Goal: Information Seeking & Learning: Learn about a topic

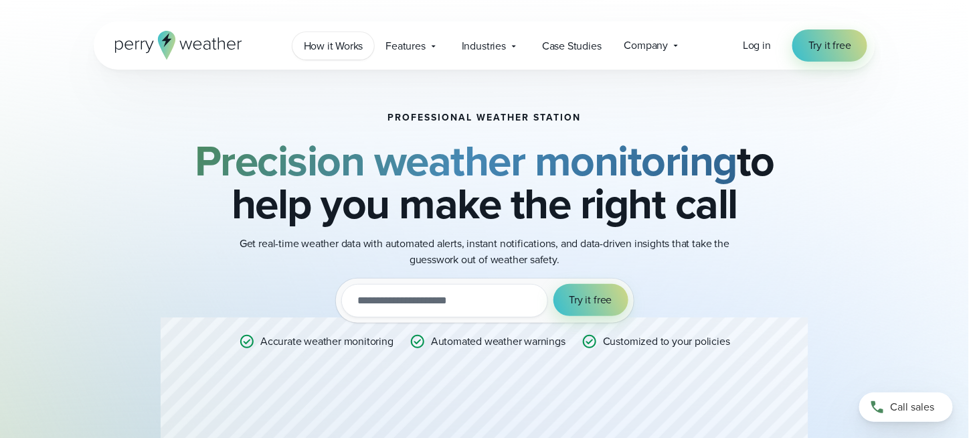
click at [357, 50] on span "How it Works" at bounding box center [334, 46] width 60 height 16
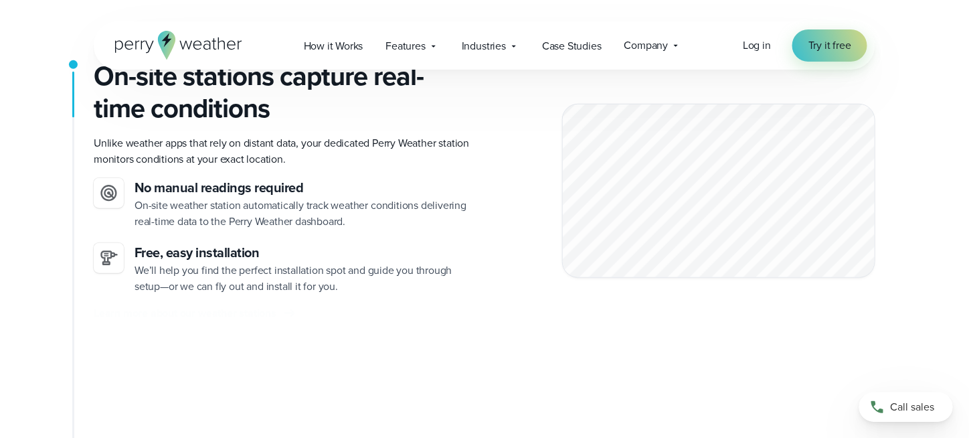
scroll to position [401, 0]
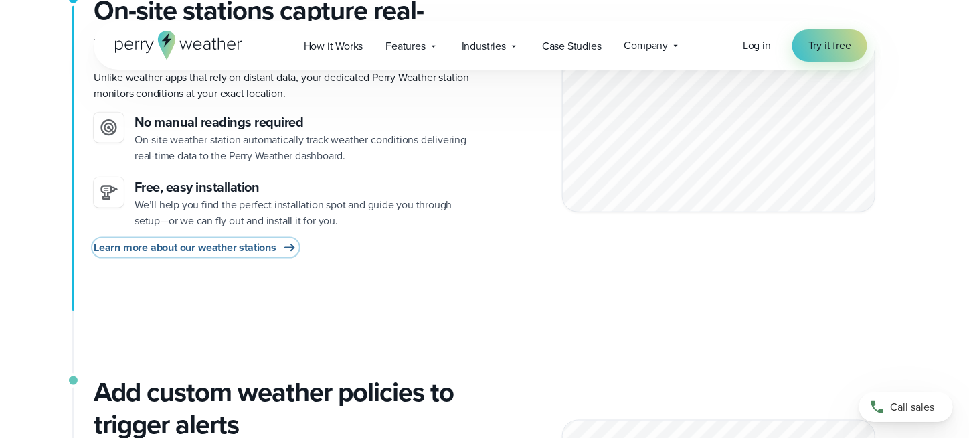
click at [215, 249] on span "Learn more about our weather stations" at bounding box center [185, 248] width 183 height 16
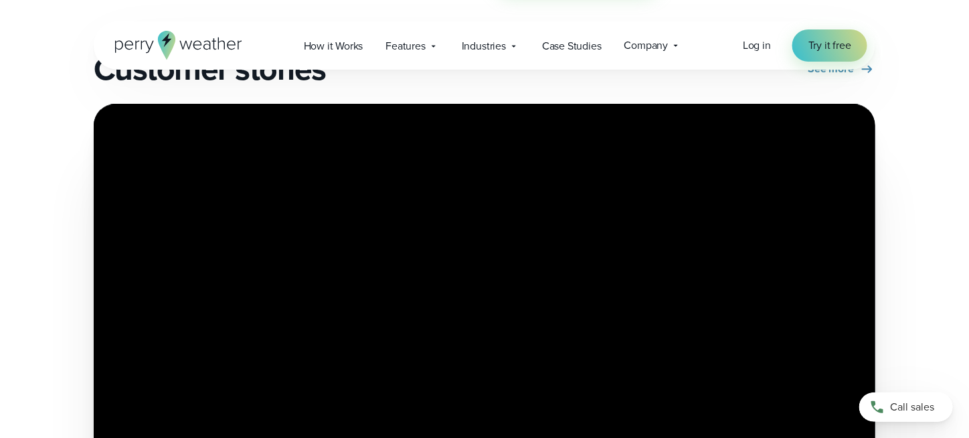
scroll to position [2810, 0]
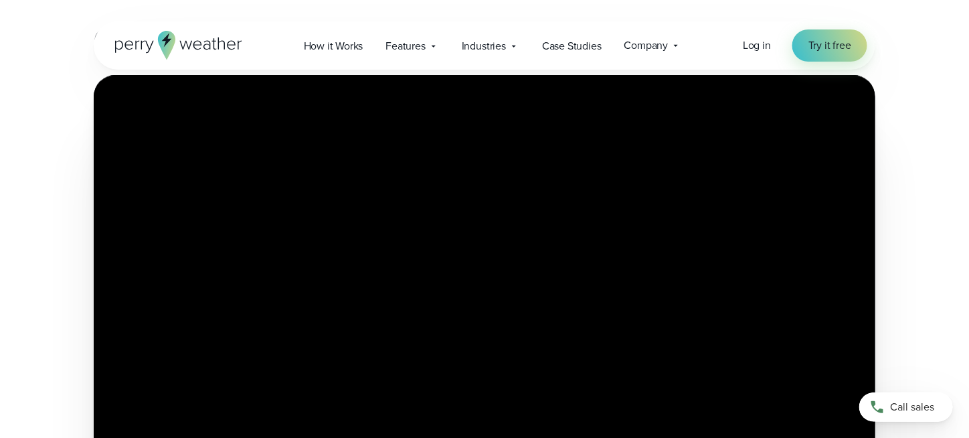
click at [486, 239] on div "How Marietta City Schools Simplifies WBGT and Severe Weather Monitoring Watch" at bounding box center [484, 294] width 717 height 375
click at [549, 252] on div "How Marietta City Schools Simplifies WBGT and Severe Weather Monitoring Watch" at bounding box center [484, 294] width 717 height 375
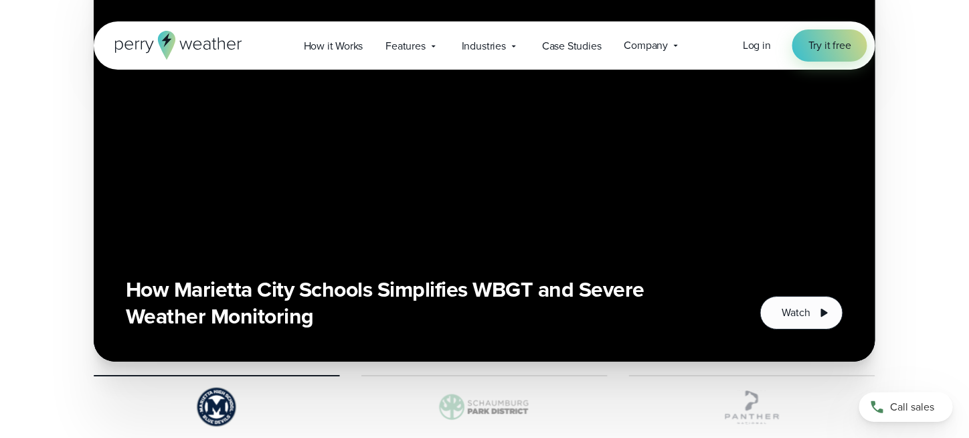
scroll to position [2944, 0]
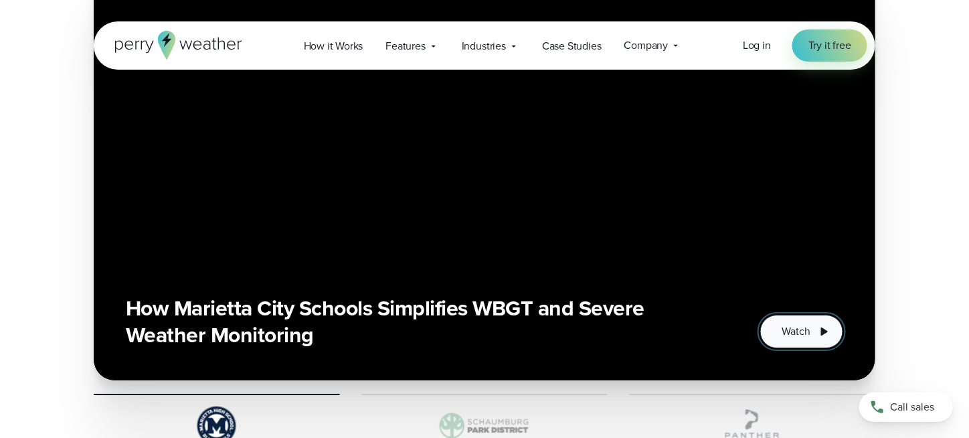
click at [816, 323] on icon "1 of 3" at bounding box center [824, 331] width 16 height 16
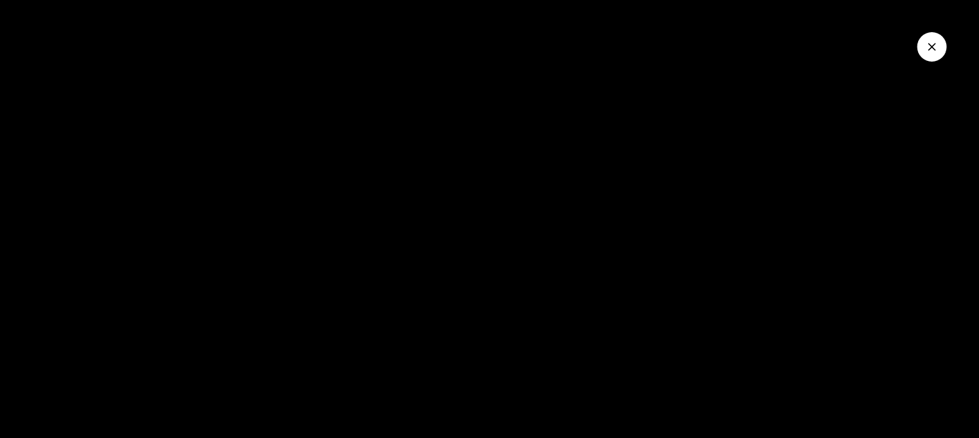
click at [566, 296] on div at bounding box center [489, 219] width 979 height 438
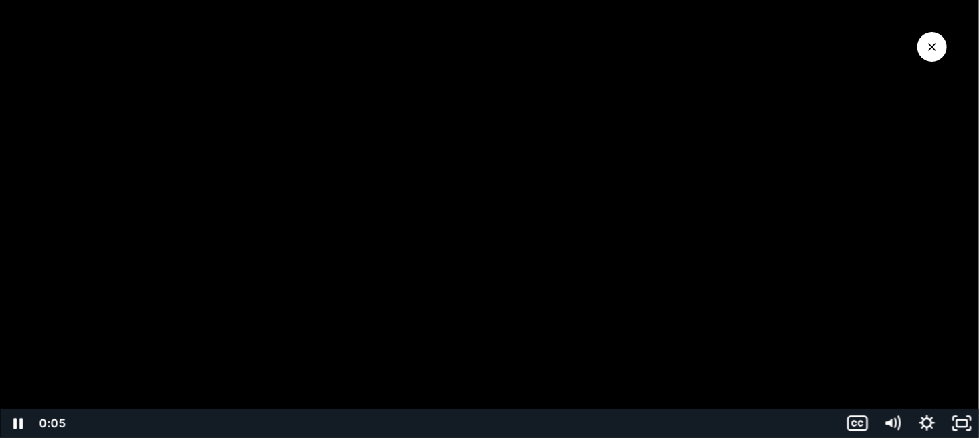
click at [494, 302] on div at bounding box center [489, 219] width 979 height 438
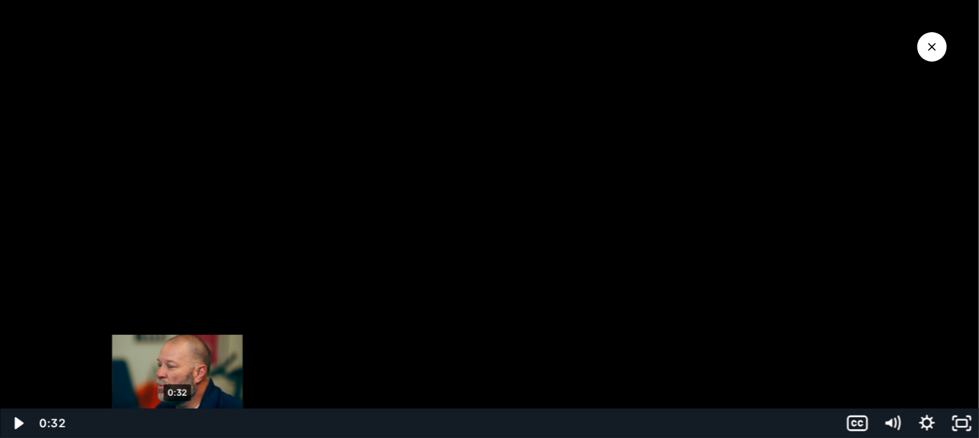
drag, startPoint x: 92, startPoint y: 422, endPoint x: 177, endPoint y: 426, distance: 85.7
click at [177, 426] on div "Playbar" at bounding box center [178, 423] width 10 height 10
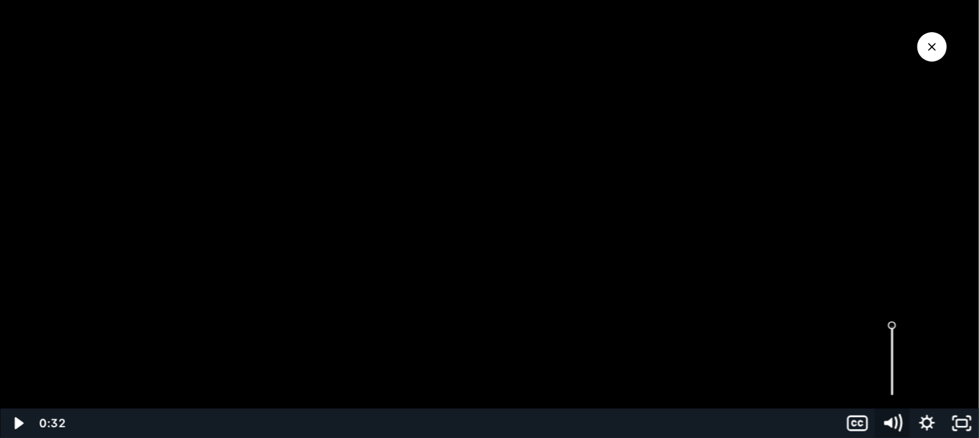
click at [899, 422] on icon "Mute" at bounding box center [891, 422] width 41 height 35
click at [15, 424] on icon "Play Video" at bounding box center [19, 423] width 11 height 15
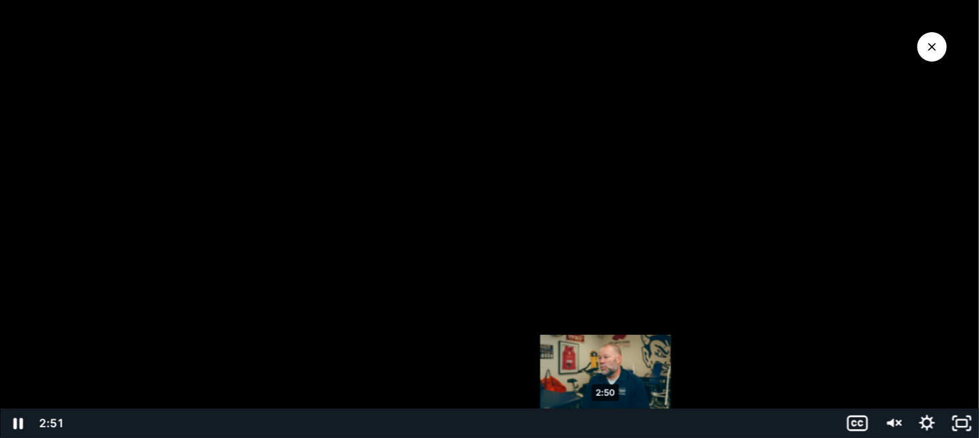
click at [606, 427] on div "2:50" at bounding box center [453, 422] width 755 height 29
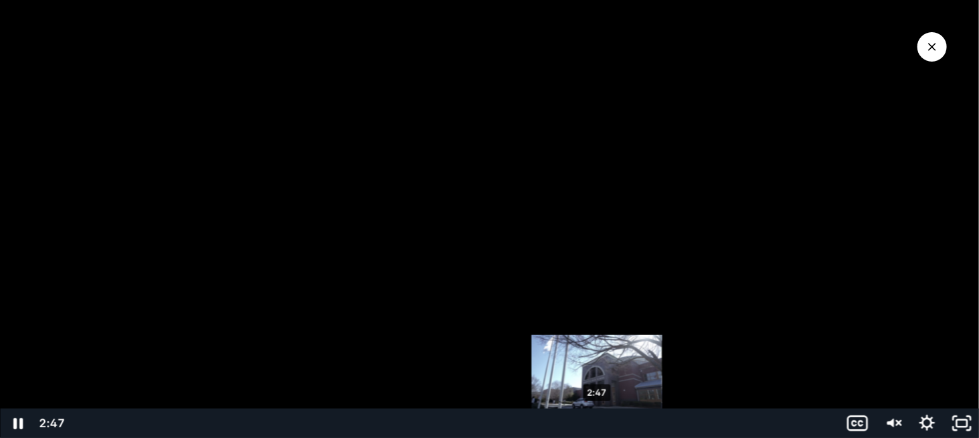
drag, startPoint x: 739, startPoint y: 424, endPoint x: 598, endPoint y: 423, distance: 141.9
click at [598, 423] on div "Playbar" at bounding box center [597, 423] width 10 height 10
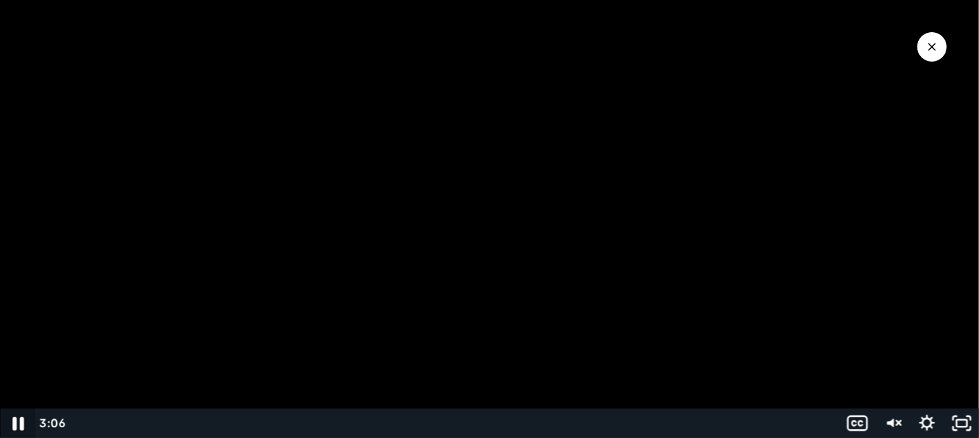
click at [14, 425] on icon "Pause" at bounding box center [17, 423] width 11 height 13
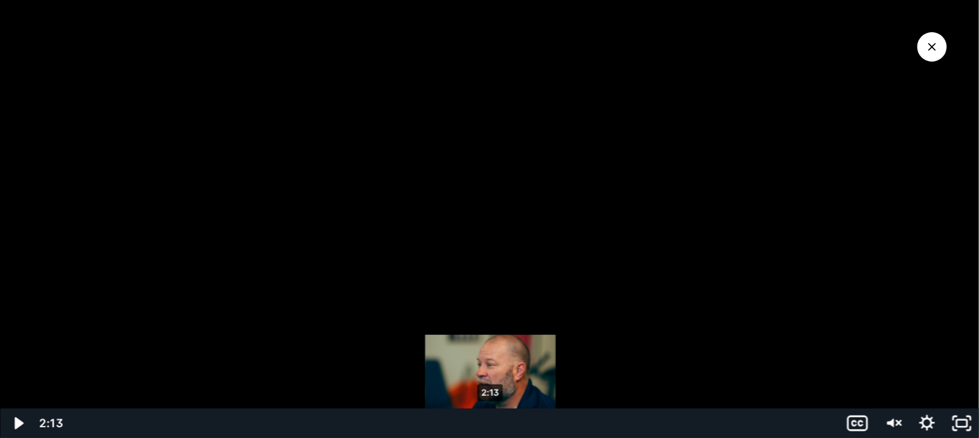
drag, startPoint x: 655, startPoint y: 426, endPoint x: 491, endPoint y: 420, distance: 164.1
click at [491, 420] on div "Playbar" at bounding box center [491, 423] width 10 height 10
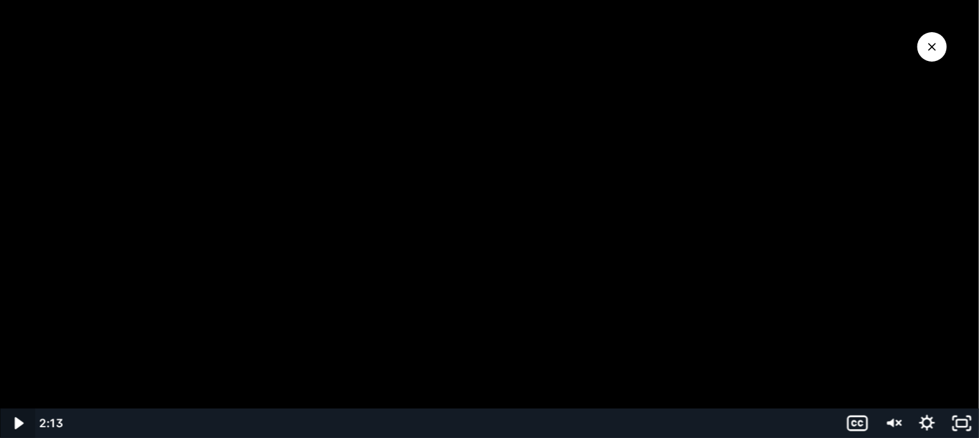
click at [21, 424] on icon "Play Video" at bounding box center [18, 423] width 9 height 12
click at [21, 424] on icon "Pause" at bounding box center [17, 423] width 9 height 11
click at [17, 426] on icon "Play Video" at bounding box center [19, 423] width 11 height 15
click at [17, 426] on icon "Pause" at bounding box center [17, 422] width 35 height 29
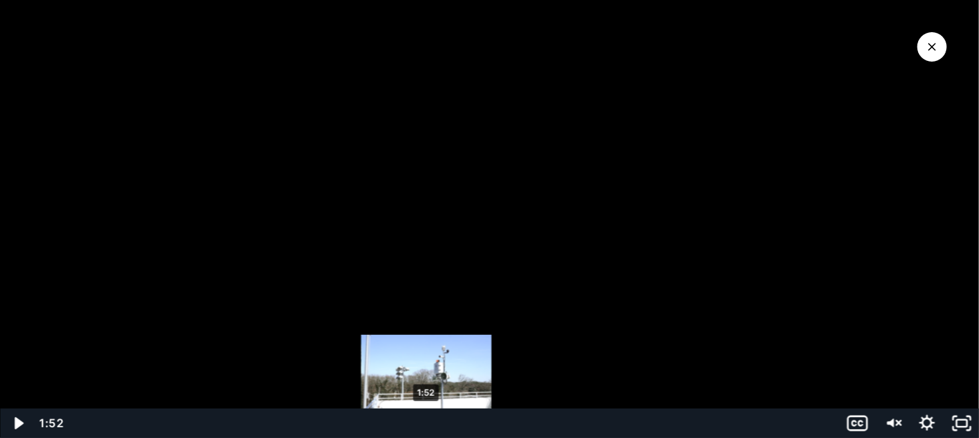
click at [426, 428] on div "1:52" at bounding box center [453, 422] width 755 height 29
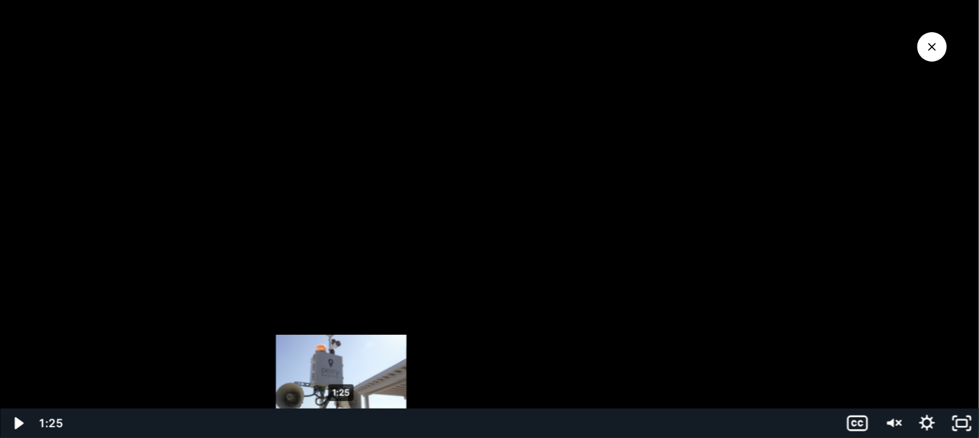
drag, startPoint x: 423, startPoint y: 424, endPoint x: 341, endPoint y: 421, distance: 81.7
click at [341, 421] on div "Playbar" at bounding box center [341, 423] width 10 height 10
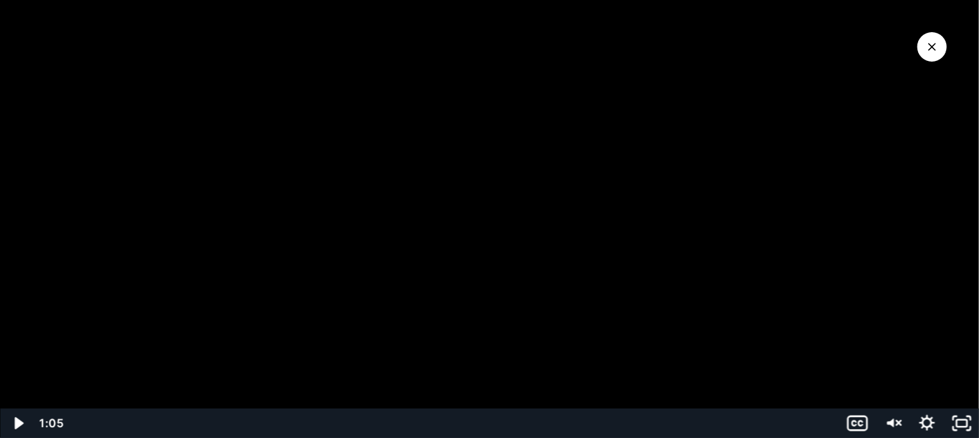
drag, startPoint x: 339, startPoint y: 426, endPoint x: 278, endPoint y: 468, distance: 73.5
drag, startPoint x: 277, startPoint y: 427, endPoint x: 295, endPoint y: 282, distance: 145.7
click at [936, 48] on icon "Close Video" at bounding box center [931, 46] width 13 height 13
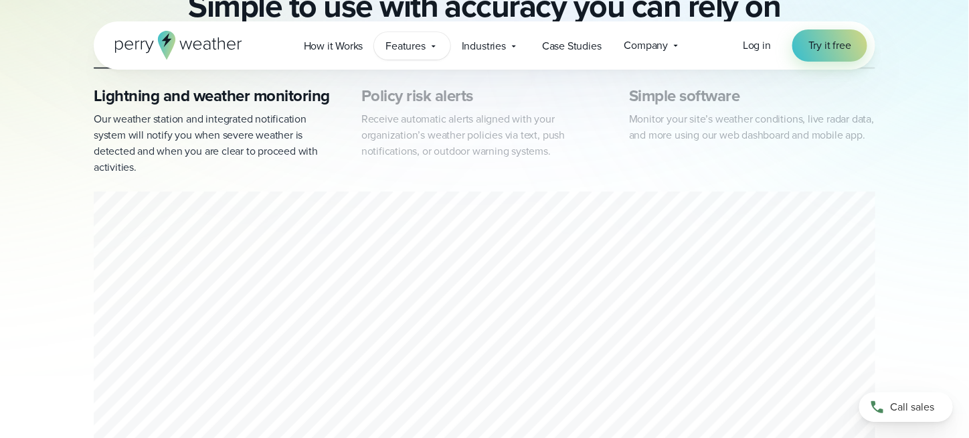
scroll to position [669, 0]
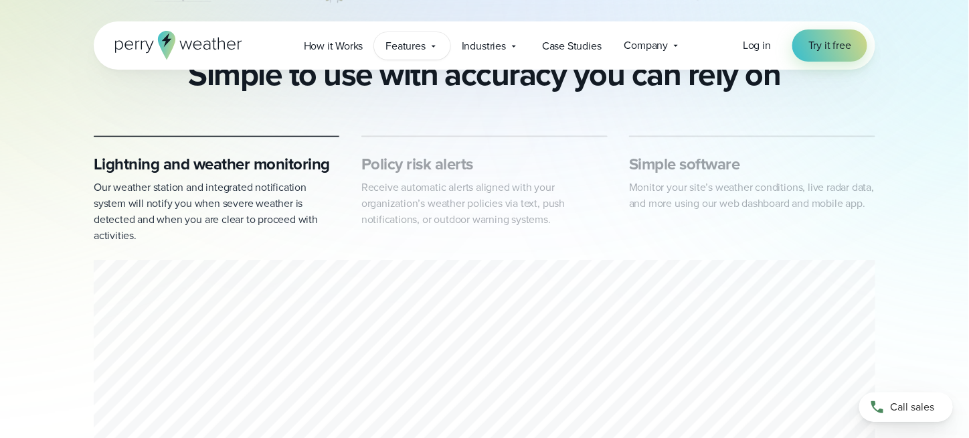
click at [391, 45] on span "Features" at bounding box center [404, 46] width 39 height 16
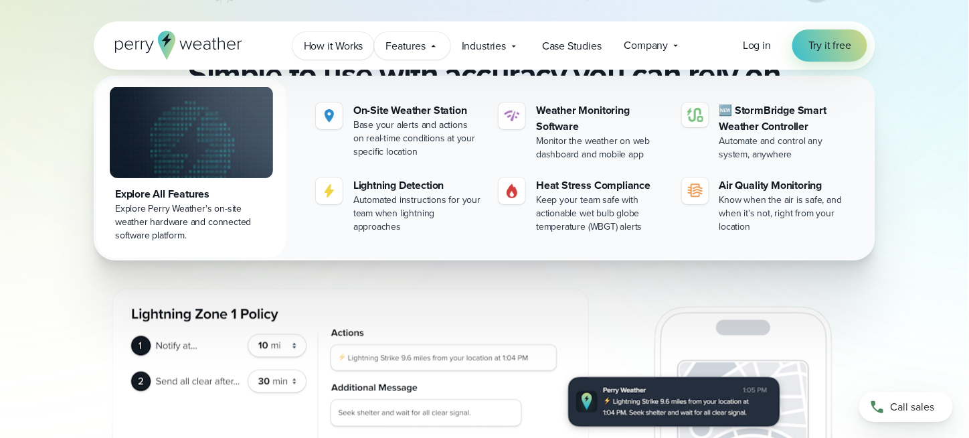
click at [339, 45] on span "How it Works" at bounding box center [334, 46] width 60 height 16
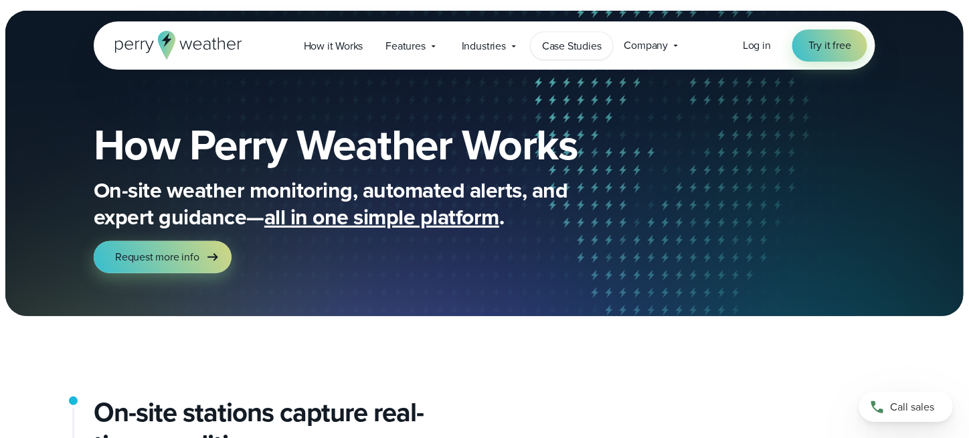
click at [575, 50] on span "Case Studies" at bounding box center [572, 46] width 60 height 16
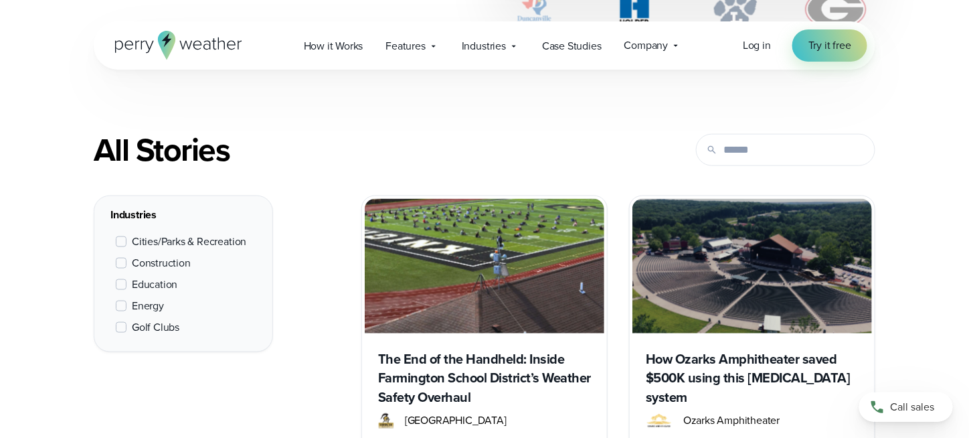
scroll to position [602, 0]
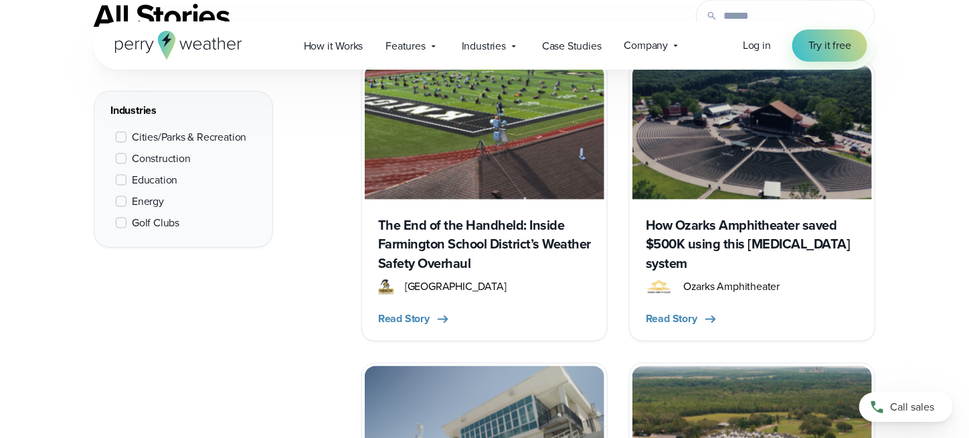
click at [509, 248] on h3 "The End of the Handheld: Inside Farmington School District’s Weather Safety Ove…" at bounding box center [484, 244] width 213 height 58
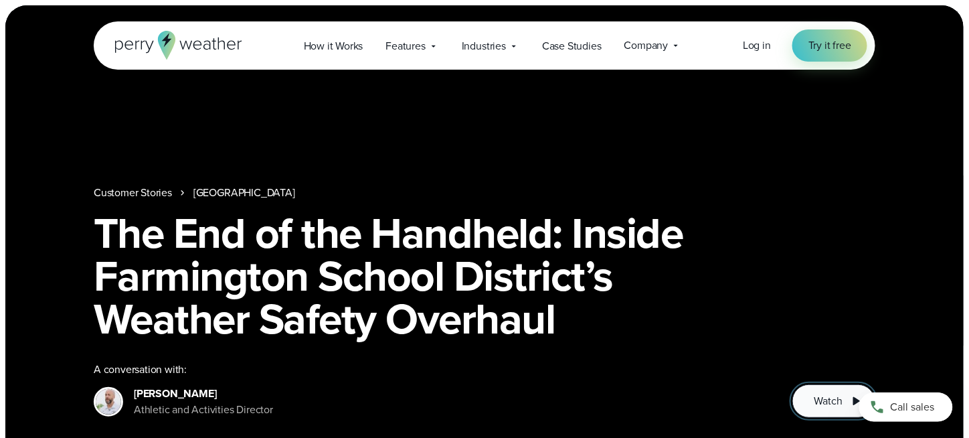
click at [843, 395] on button "Watch" at bounding box center [833, 400] width 83 height 33
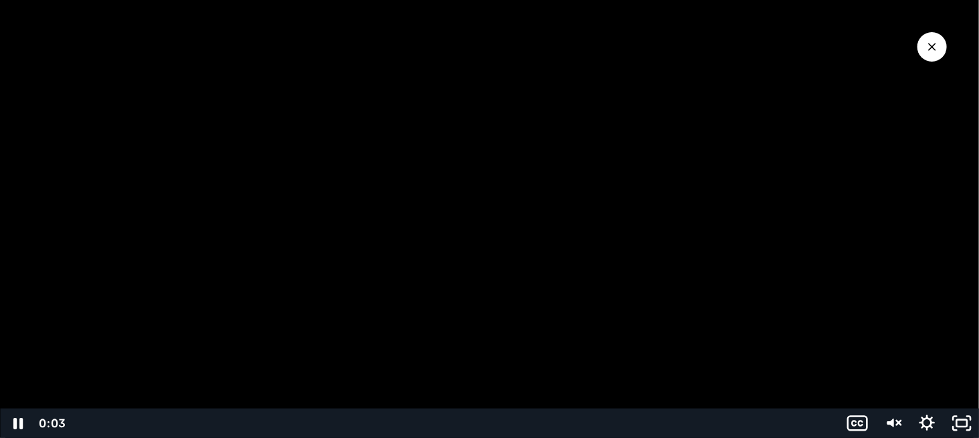
click at [692, 306] on div at bounding box center [489, 219] width 979 height 438
click at [895, 428] on icon "Unmute" at bounding box center [892, 422] width 35 height 29
click at [22, 422] on icon "Play Video" at bounding box center [19, 423] width 11 height 15
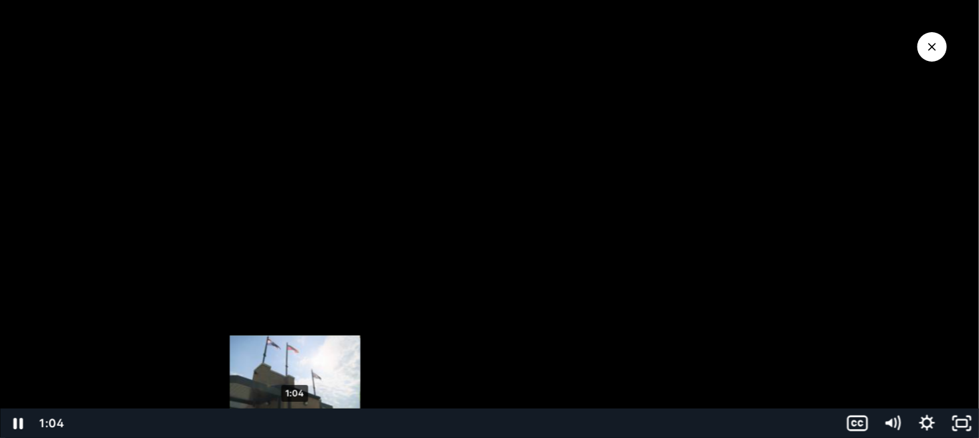
drag, startPoint x: 256, startPoint y: 424, endPoint x: 295, endPoint y: 424, distance: 39.5
click at [295, 424] on div "Playbar" at bounding box center [295, 423] width 10 height 10
drag, startPoint x: 295, startPoint y: 423, endPoint x: 322, endPoint y: 422, distance: 26.8
click at [303, 422] on div "Playbar" at bounding box center [298, 423] width 10 height 10
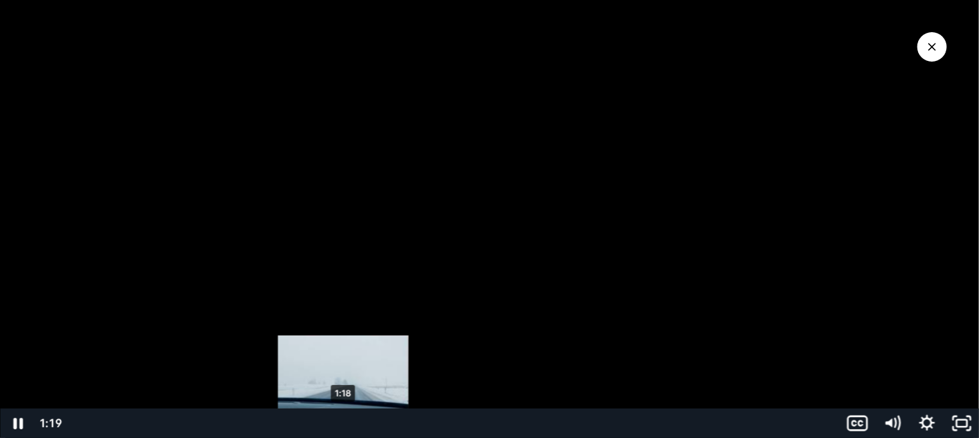
drag, startPoint x: 322, startPoint y: 422, endPoint x: 370, endPoint y: 422, distance: 48.2
click at [348, 422] on div "Playbar" at bounding box center [343, 423] width 10 height 10
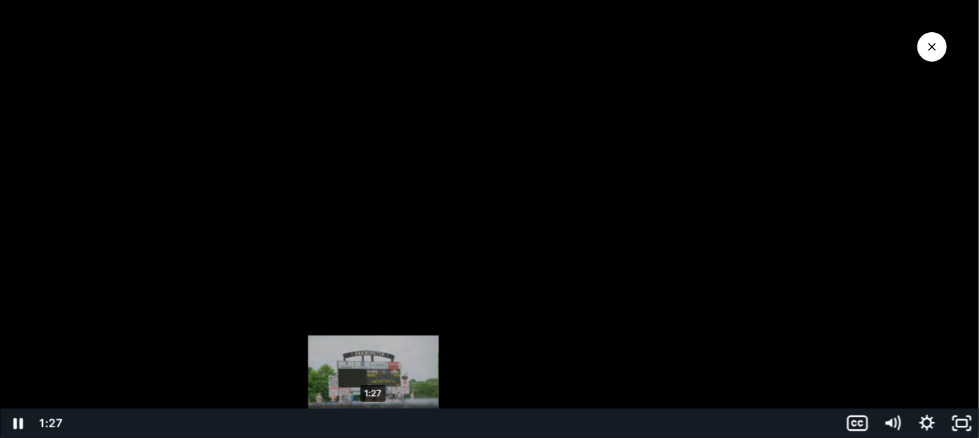
click at [378, 423] on div "Playbar" at bounding box center [373, 423] width 10 height 10
